Goal: Task Accomplishment & Management: Complete application form

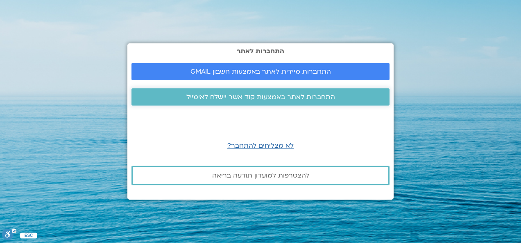
click at [273, 95] on span "התחברות לאתר באמצעות קוד אשר יישלח לאימייל" at bounding box center [260, 96] width 149 height 7
click at [268, 97] on span "התחברות לאתר באמצעות קוד אשר יישלח לאימייל" at bounding box center [260, 96] width 149 height 7
click at [268, 68] on span "התחברות מיידית לאתר באמצעות חשבון GMAIL" at bounding box center [260, 71] width 140 height 7
click at [274, 98] on span "התחברות לאתר באמצעות קוד אשר יישלח לאימייל" at bounding box center [260, 96] width 149 height 7
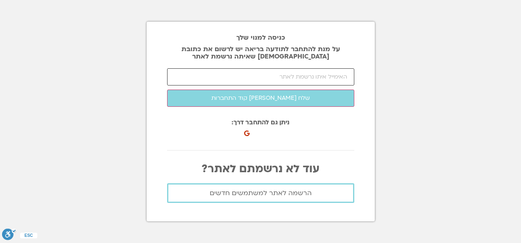
click at [274, 77] on input "email" at bounding box center [260, 76] width 187 height 17
type input "[EMAIL_ADDRESS][DOMAIN_NAME]"
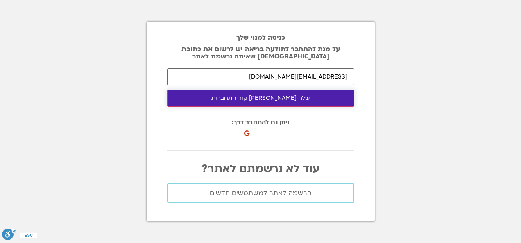
click at [267, 97] on button "שלח [PERSON_NAME] קוד התחברות" at bounding box center [260, 98] width 187 height 17
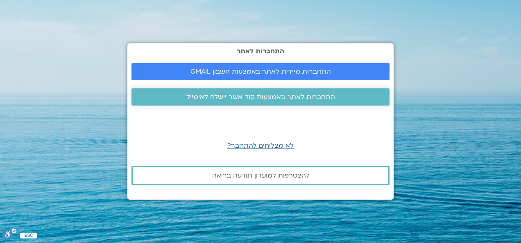
click at [272, 97] on span "התחברות לאתר באמצעות קוד אשר יישלח לאימייל" at bounding box center [260, 96] width 149 height 7
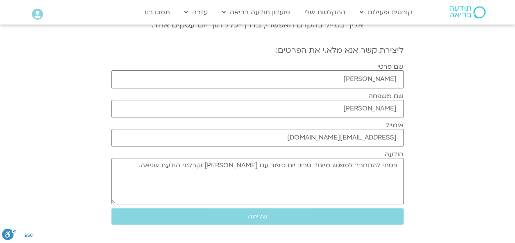
scroll to position [123, 0]
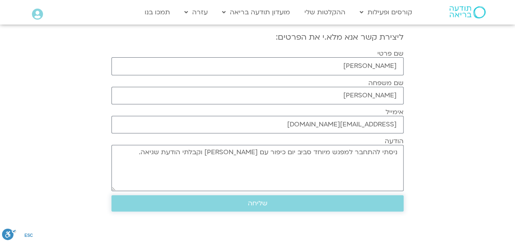
click at [252, 201] on span "שליחה" at bounding box center [258, 203] width 20 height 7
click at [252, 203] on button "שליחה" at bounding box center [257, 203] width 292 height 16
click at [297, 199] on button "שליחה" at bounding box center [257, 203] width 292 height 16
